Goal: Transaction & Acquisition: Book appointment/travel/reservation

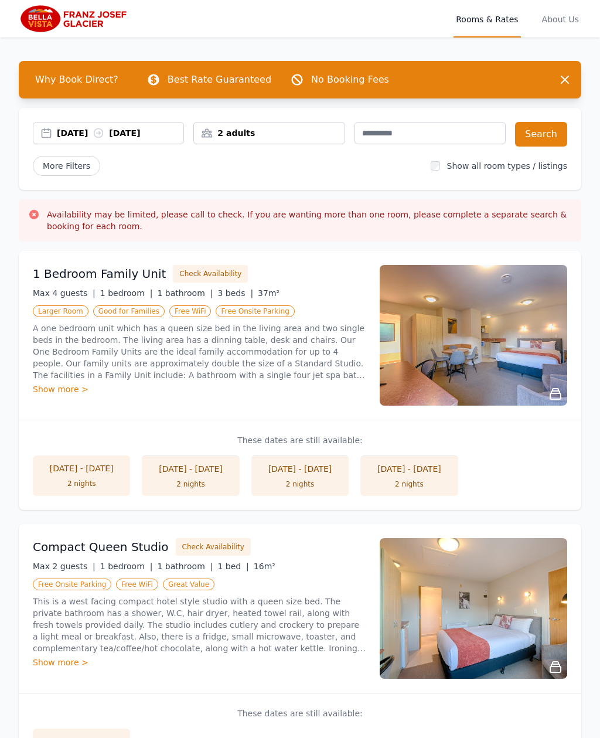
click at [552, 132] on button "Search" at bounding box center [541, 134] width 52 height 25
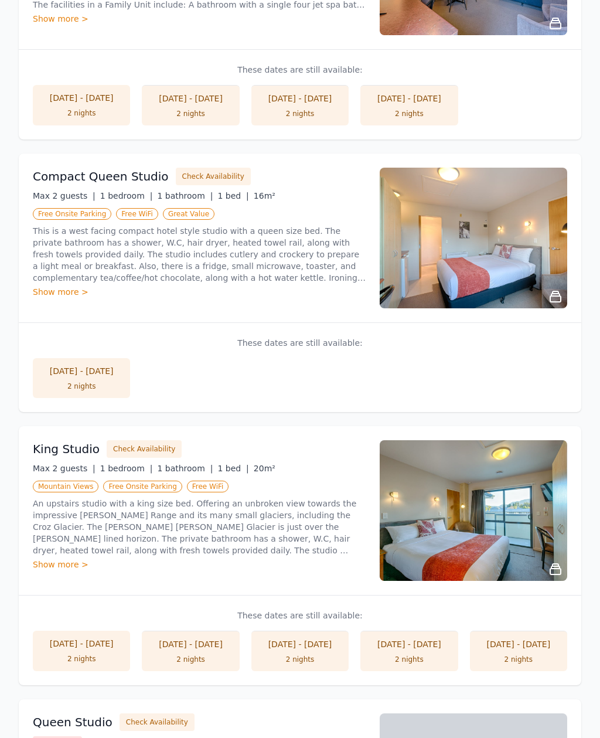
scroll to position [370, 0]
click at [148, 447] on button "Check Availability" at bounding box center [144, 449] width 75 height 18
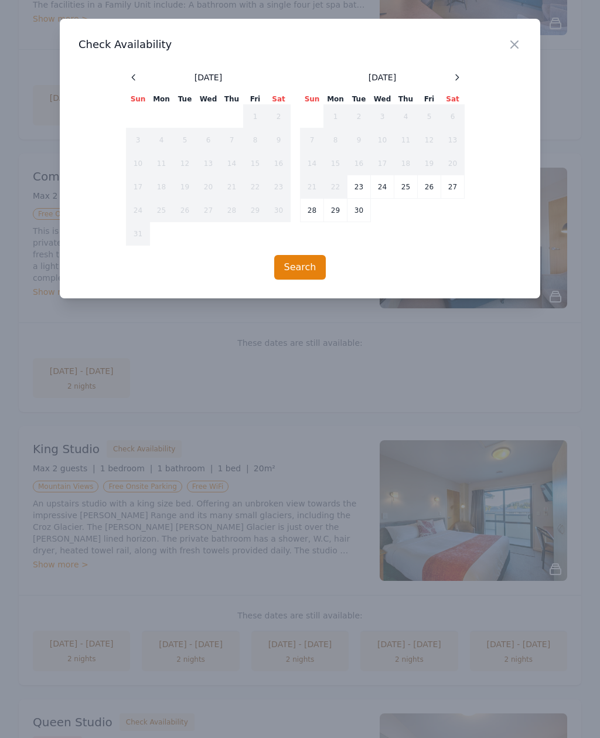
click at [470, 69] on div "Close Check Availability [DATE] Sun Mon Tue Wed Thu Fri Sat 1 2 3 4 5 6 7 8 9 1…" at bounding box center [300, 159] width 481 height 280
click at [451, 84] on span at bounding box center [457, 77] width 14 height 14
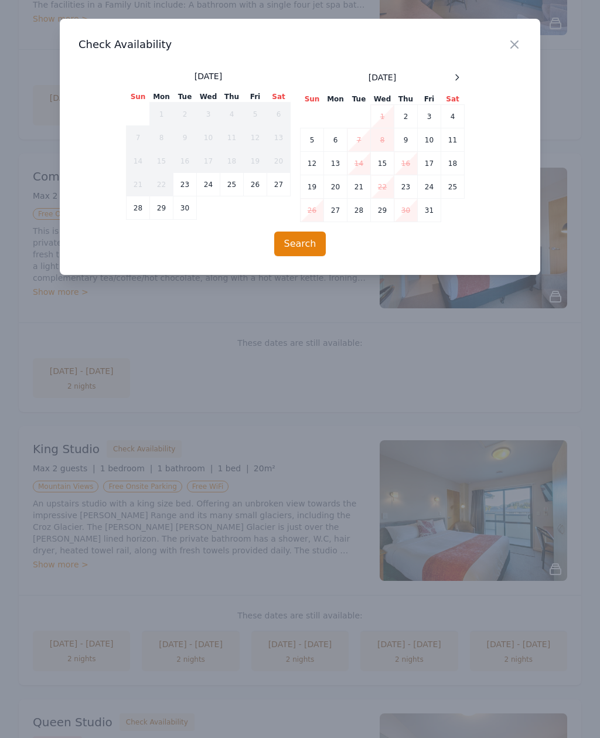
click at [468, 71] on div "[DATE] Sun Mon Tue Wed Thu Fri Sat 1 2 3 4 5 6 7 8 9 10 11 12 13 14 15 16 17 18…" at bounding box center [300, 146] width 348 height 152
click at [460, 77] on icon at bounding box center [457, 77] width 9 height 9
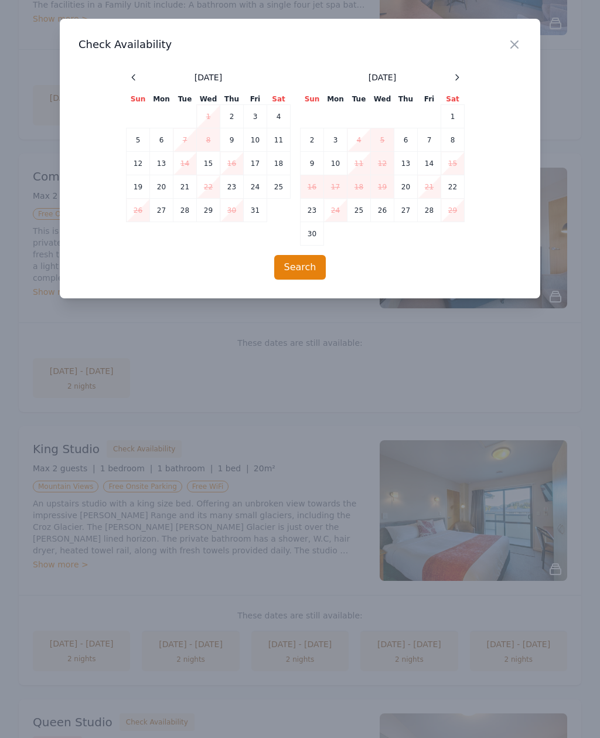
click at [458, 81] on icon at bounding box center [457, 77] width 9 height 9
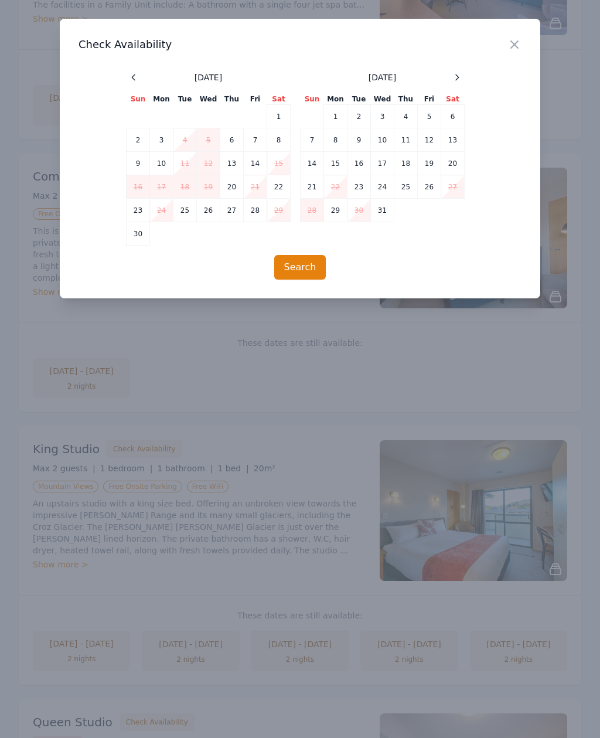
click at [461, 77] on icon at bounding box center [457, 77] width 9 height 9
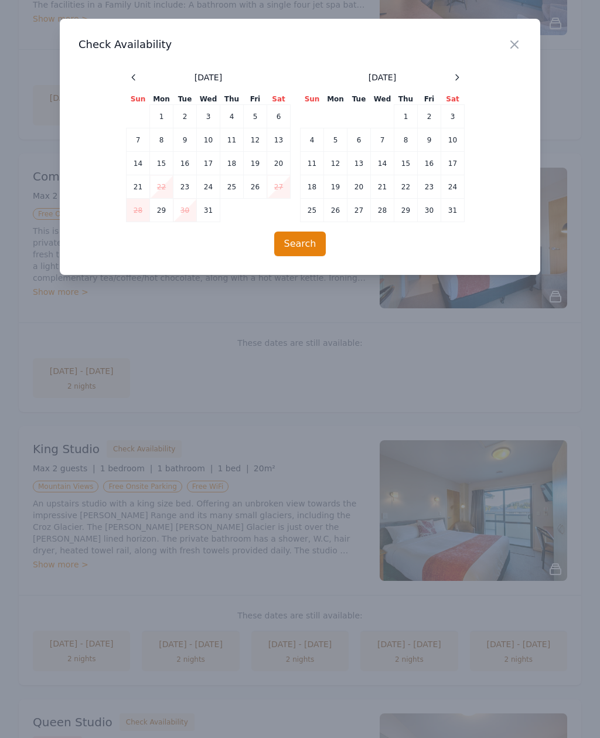
click at [410, 215] on td "29" at bounding box center [406, 210] width 23 height 23
click at [430, 211] on td "30" at bounding box center [429, 210] width 23 height 23
click at [434, 214] on td "30" at bounding box center [429, 210] width 23 height 23
click at [409, 212] on td "29" at bounding box center [406, 210] width 23 height 23
click at [305, 250] on button "Search" at bounding box center [300, 244] width 52 height 25
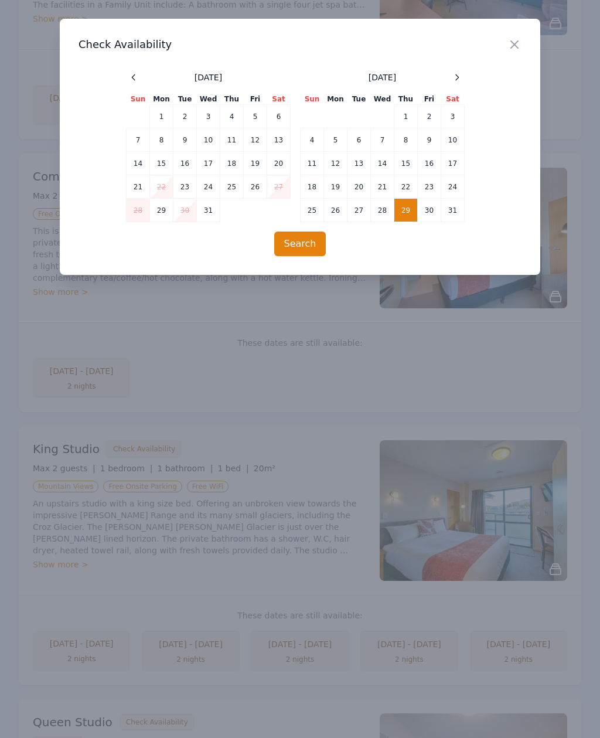
scroll to position [56, 0]
